Goal: Use online tool/utility

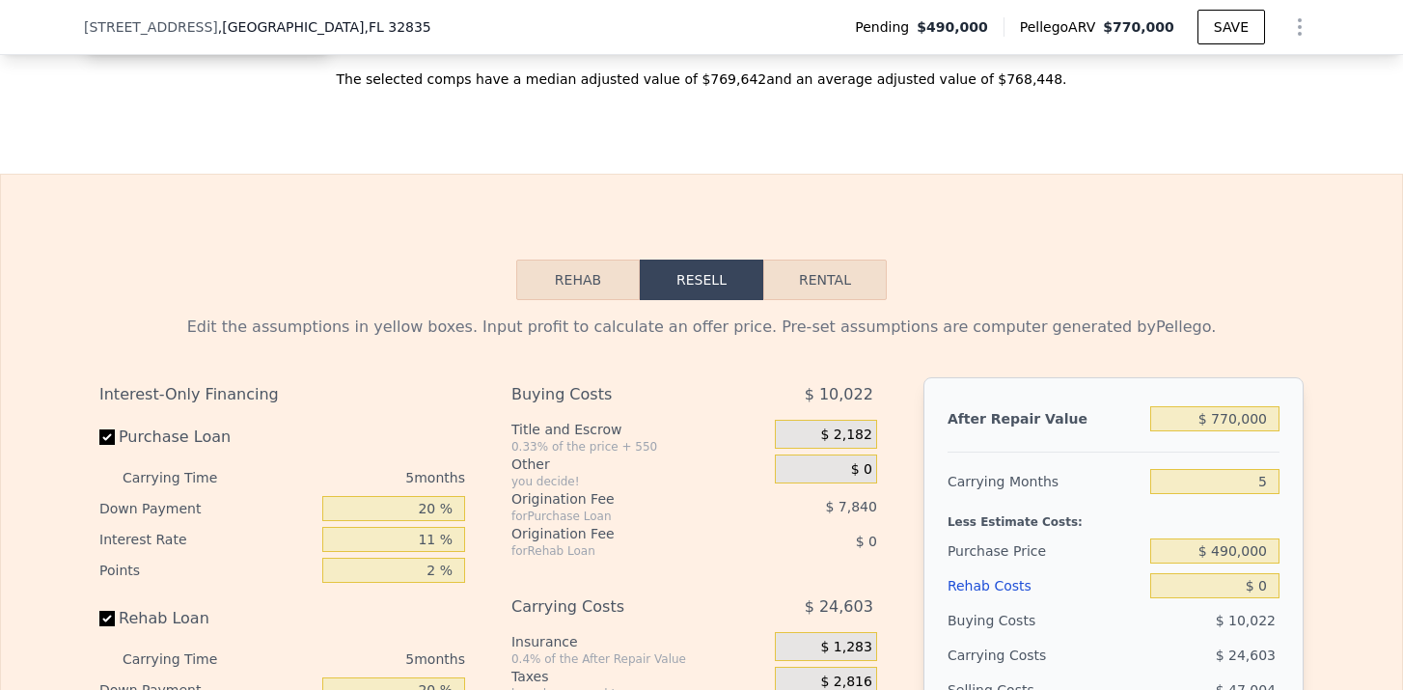
scroll to position [2799, 0]
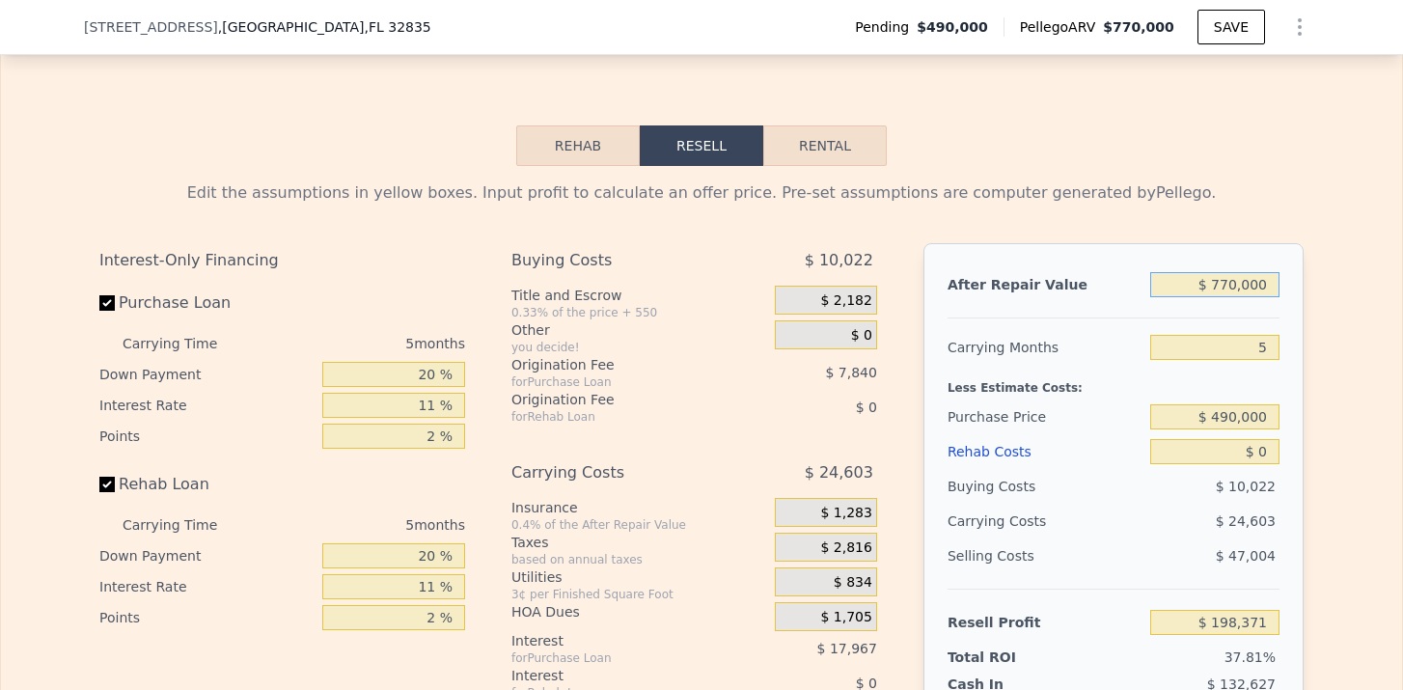
click at [1240, 276] on input "$ 770,000" at bounding box center [1215, 284] width 129 height 25
click at [1239, 276] on input "$ 770,000" at bounding box center [1215, 284] width 129 height 25
type input "$ 5"
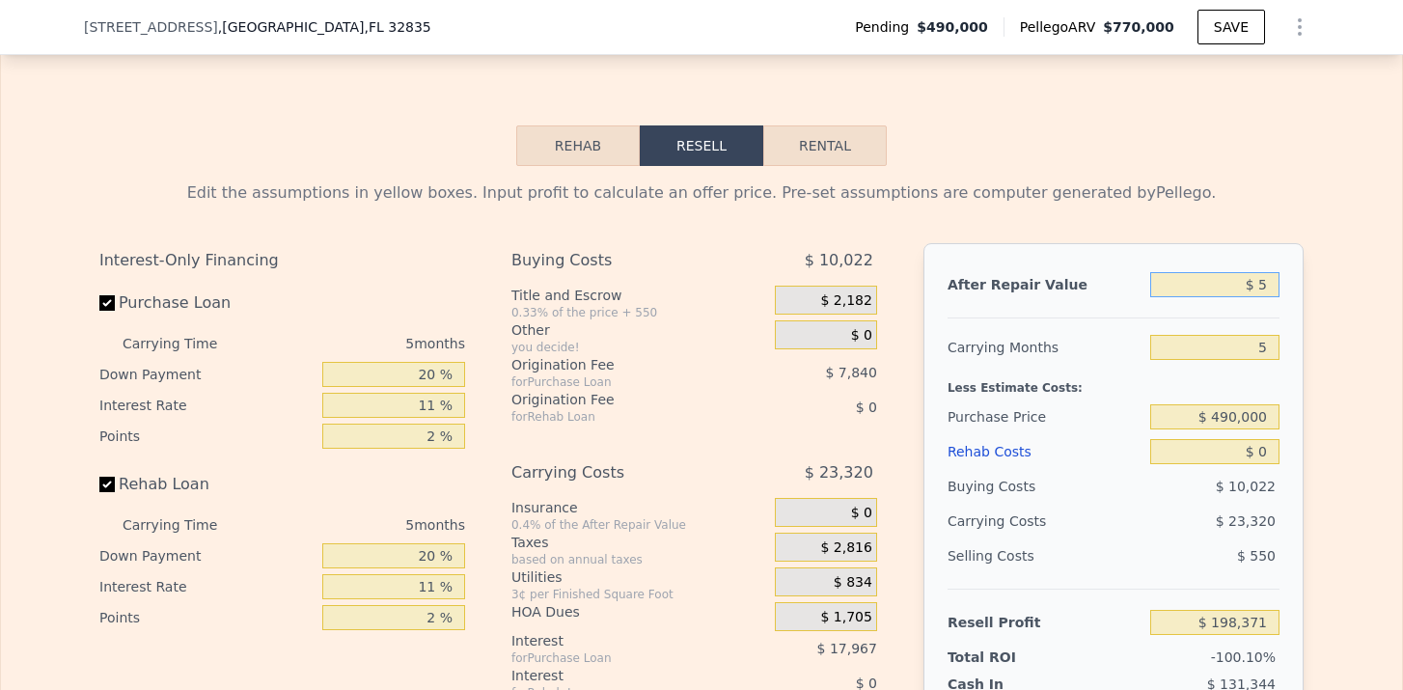
type input "-$ 523,887"
type input "$ 550"
type input "-$ 523,839"
type input "$ 5,500"
type input "-$ 518,734"
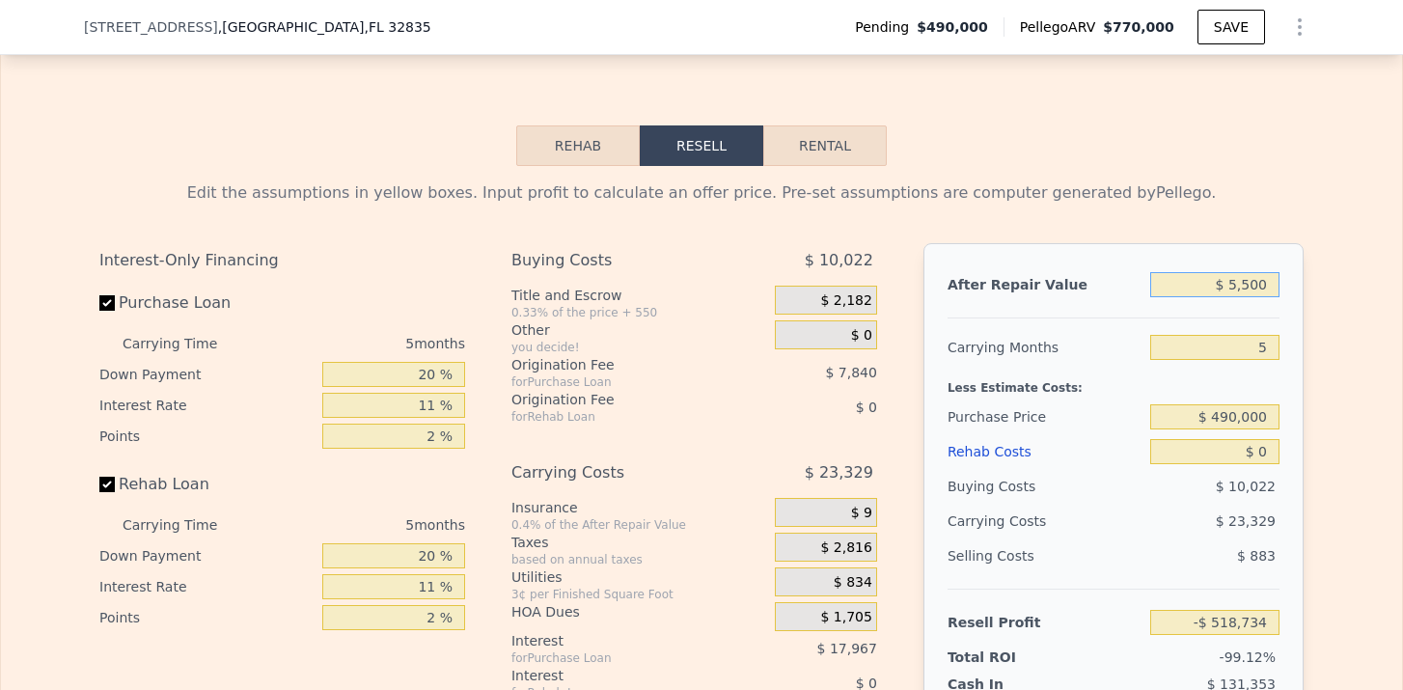
type input "$ 55,000"
type input "-$ 472,302"
type input "$ 5,500,000"
type input "$ 4,635,126"
click at [1246, 420] on input "$ 490,000" at bounding box center [1215, 416] width 129 height 25
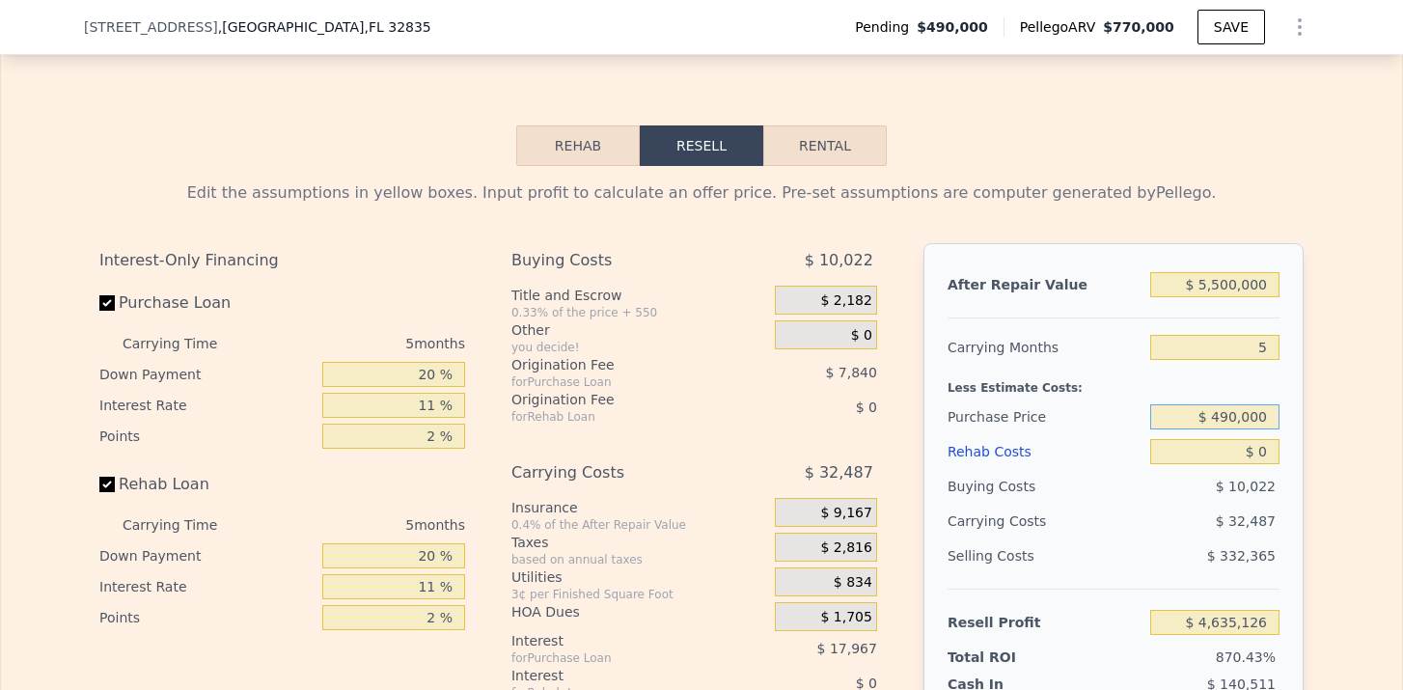
click at [1246, 420] on input "$ 490,000" at bounding box center [1215, 416] width 129 height 25
type input "$ 425,000"
click at [1270, 457] on input "$ 0" at bounding box center [1215, 451] width 129 height 25
type input "$ 4,703,763"
type input "$ 50"
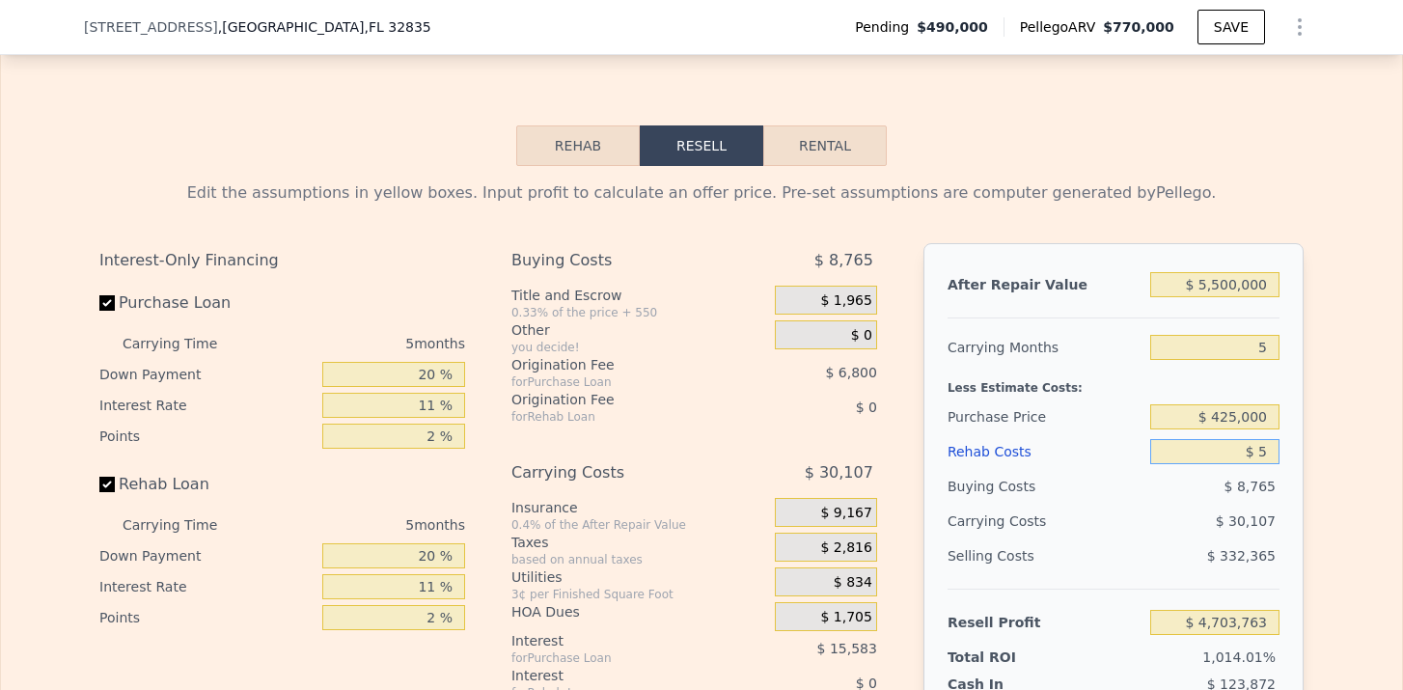
type input "$ 4,703,758"
type input "$ 500"
type input "$ 4,703,712"
type input "$ 5,000"
type input "$ 4,698,498"
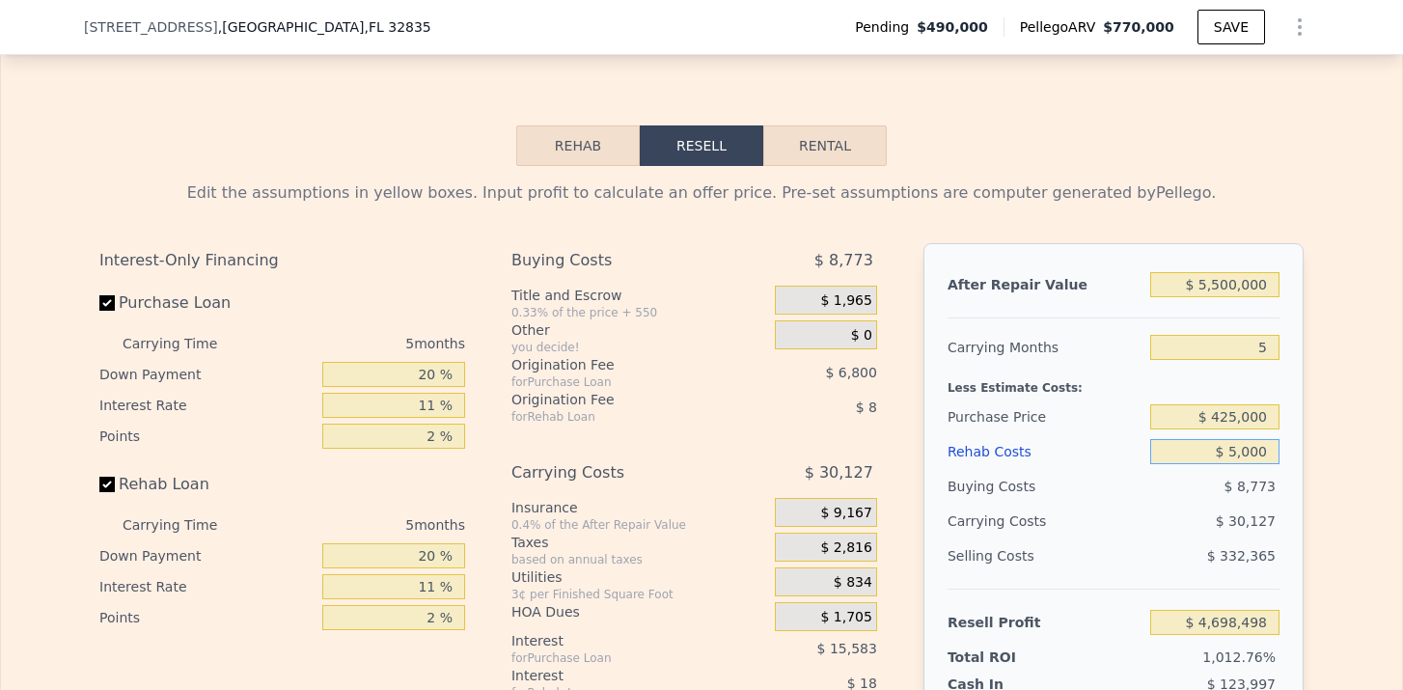
type input "$ 50,000"
type input "$ 4,651,128"
click at [1336, 476] on div "Edit the assumptions in yellow boxes. Input profit to calculate an offer price.…" at bounding box center [701, 539] width 1401 height 747
click at [1243, 277] on input "$ 5,500,000" at bounding box center [1215, 284] width 129 height 25
type input "$ 550,000"
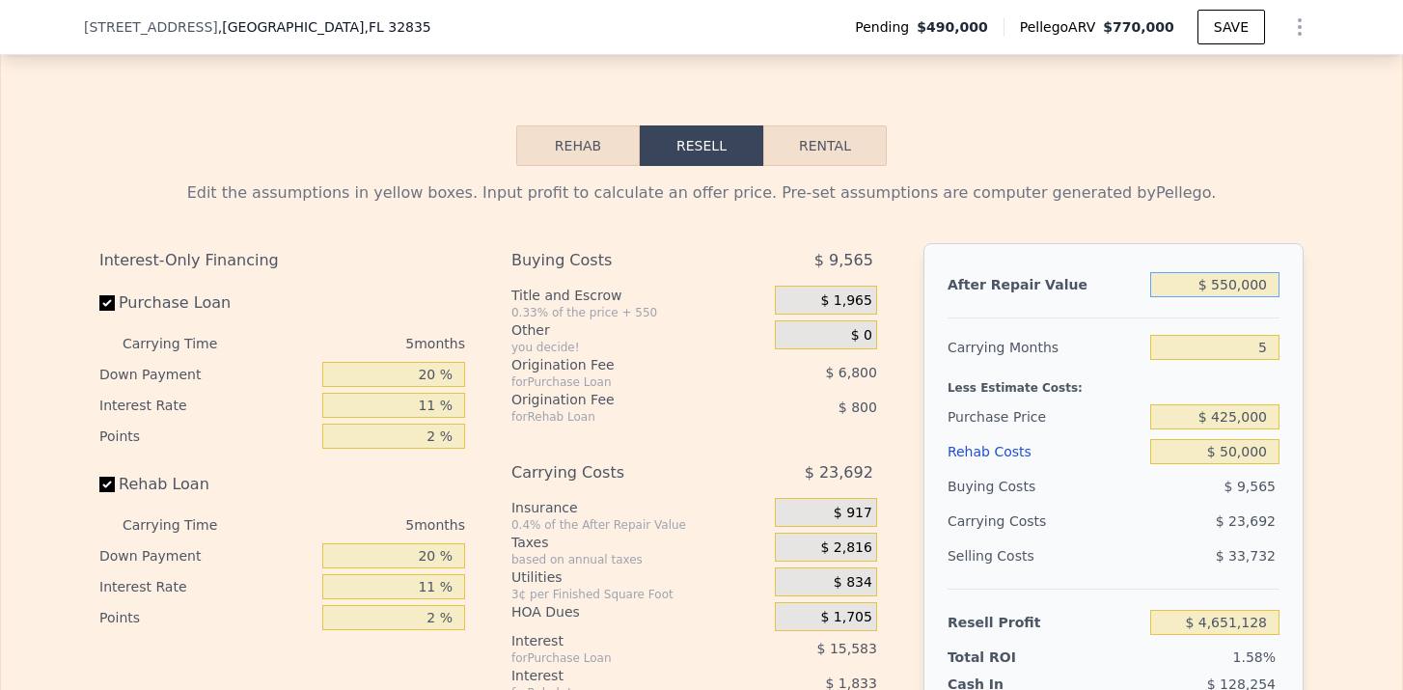
type input "$ 8,011"
click at [1294, 295] on div "After Repair Value $ 550,000 Carrying Months 5 Less Estimate Costs: Purchase Pr…" at bounding box center [1114, 511] width 380 height 537
type input "$ 770,000"
type input "$ 0"
type input "$ 198,371"
